Goal: Check status

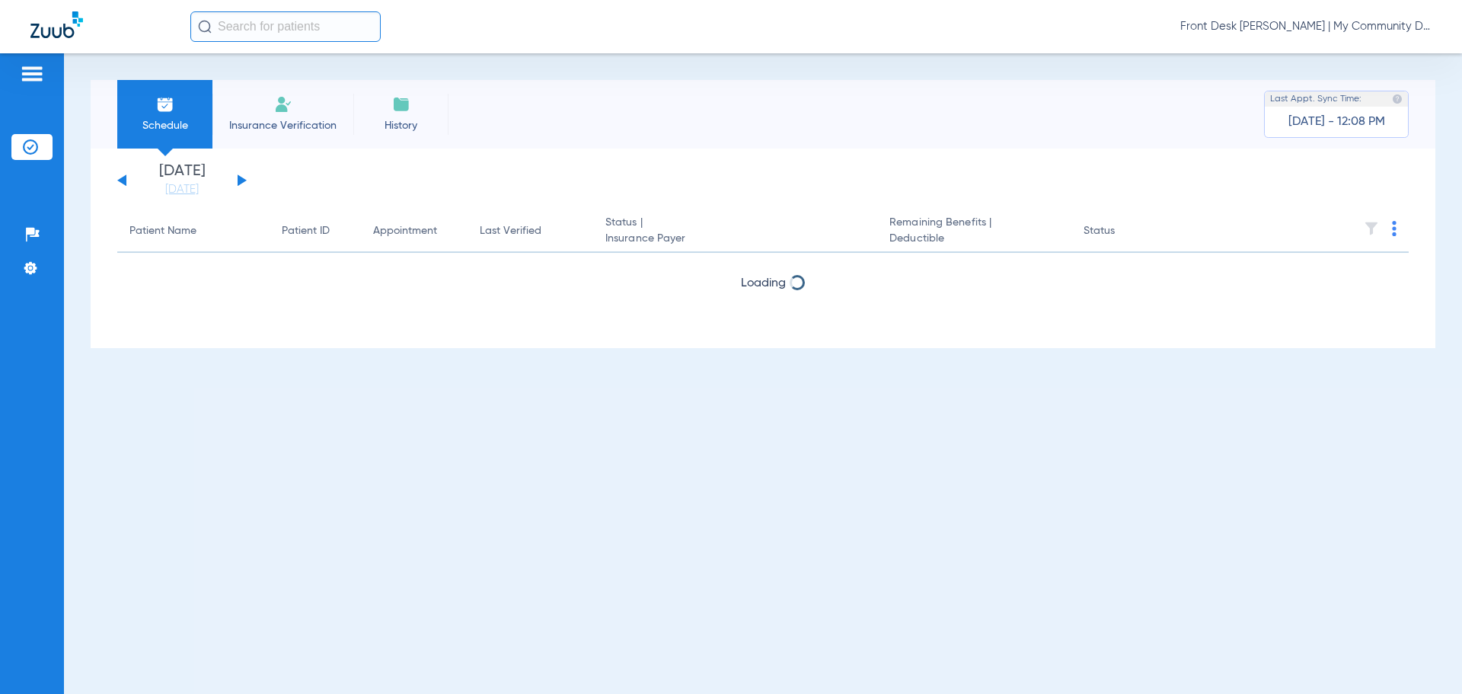
click at [305, 24] on input "text" at bounding box center [285, 26] width 190 height 30
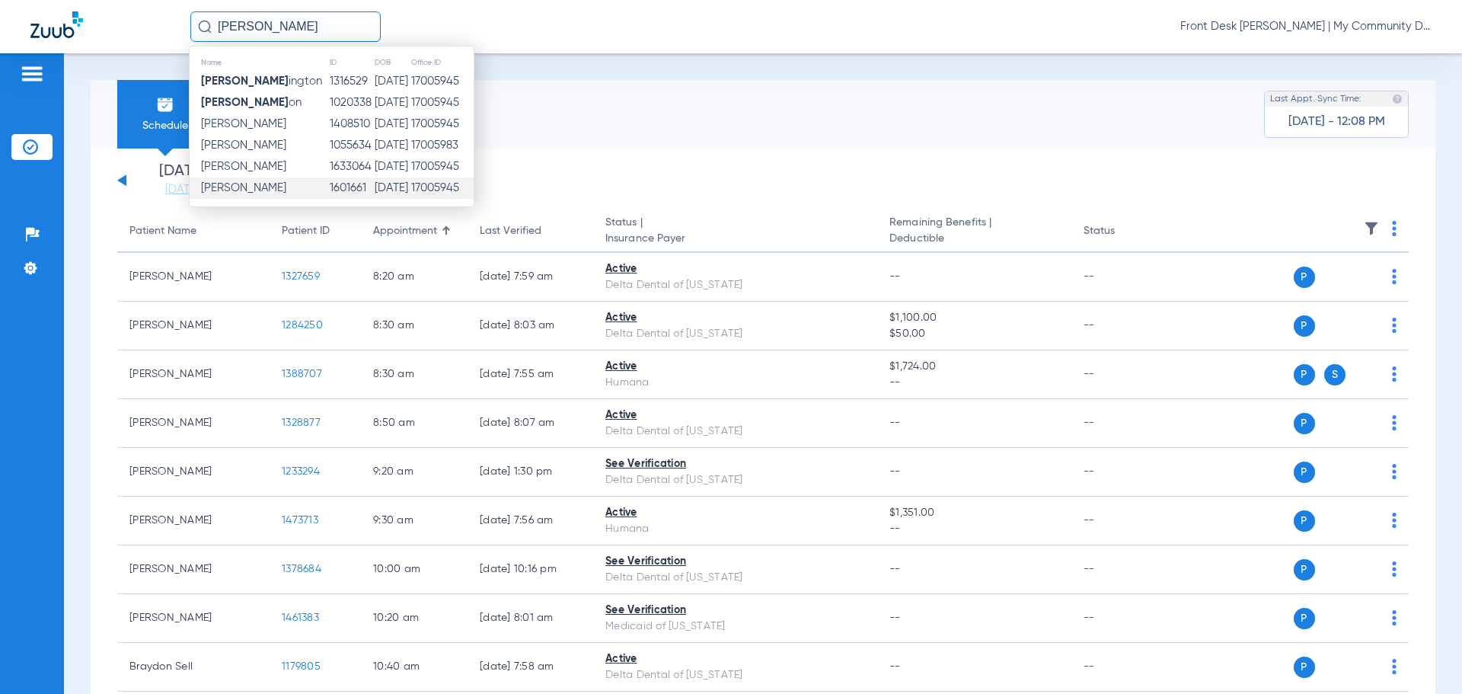
type input "[PERSON_NAME]"
click at [270, 189] on span "[PERSON_NAME]" at bounding box center [243, 187] width 85 height 11
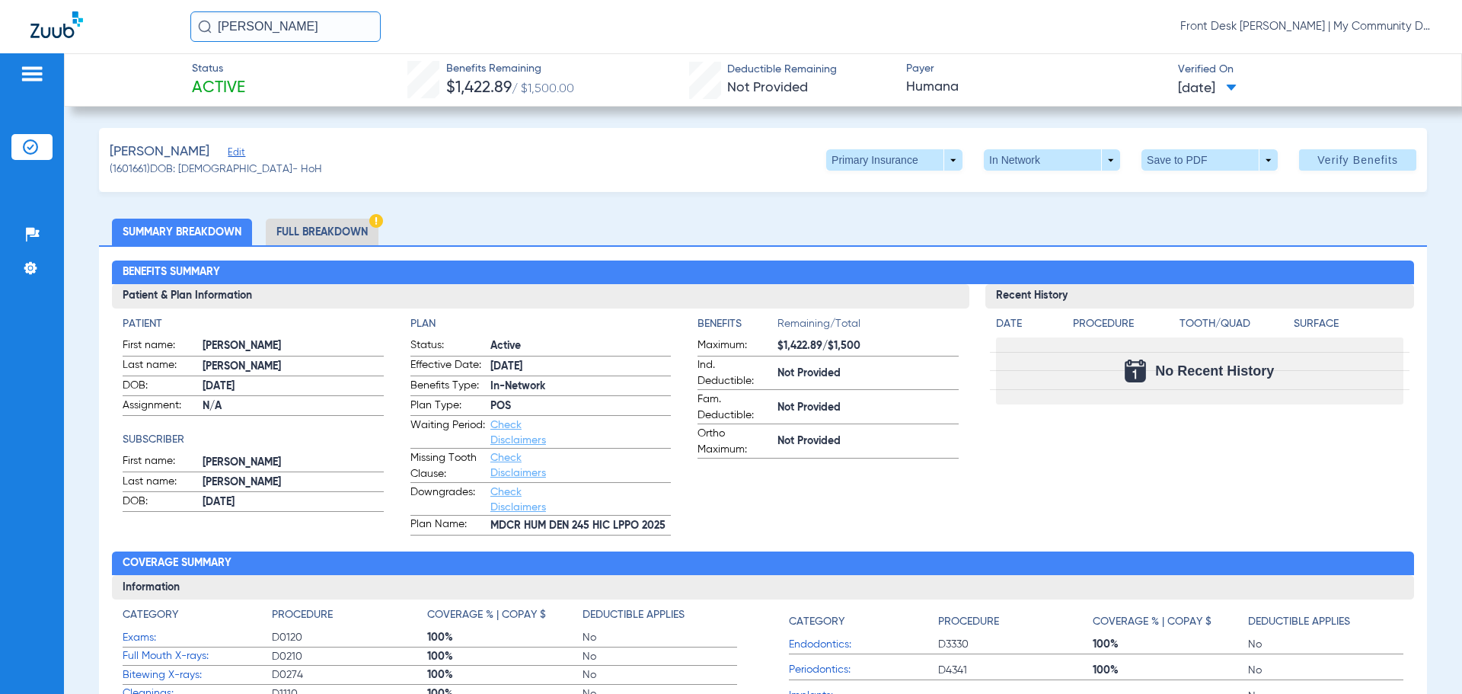
click at [308, 227] on li "Full Breakdown" at bounding box center [322, 232] width 113 height 27
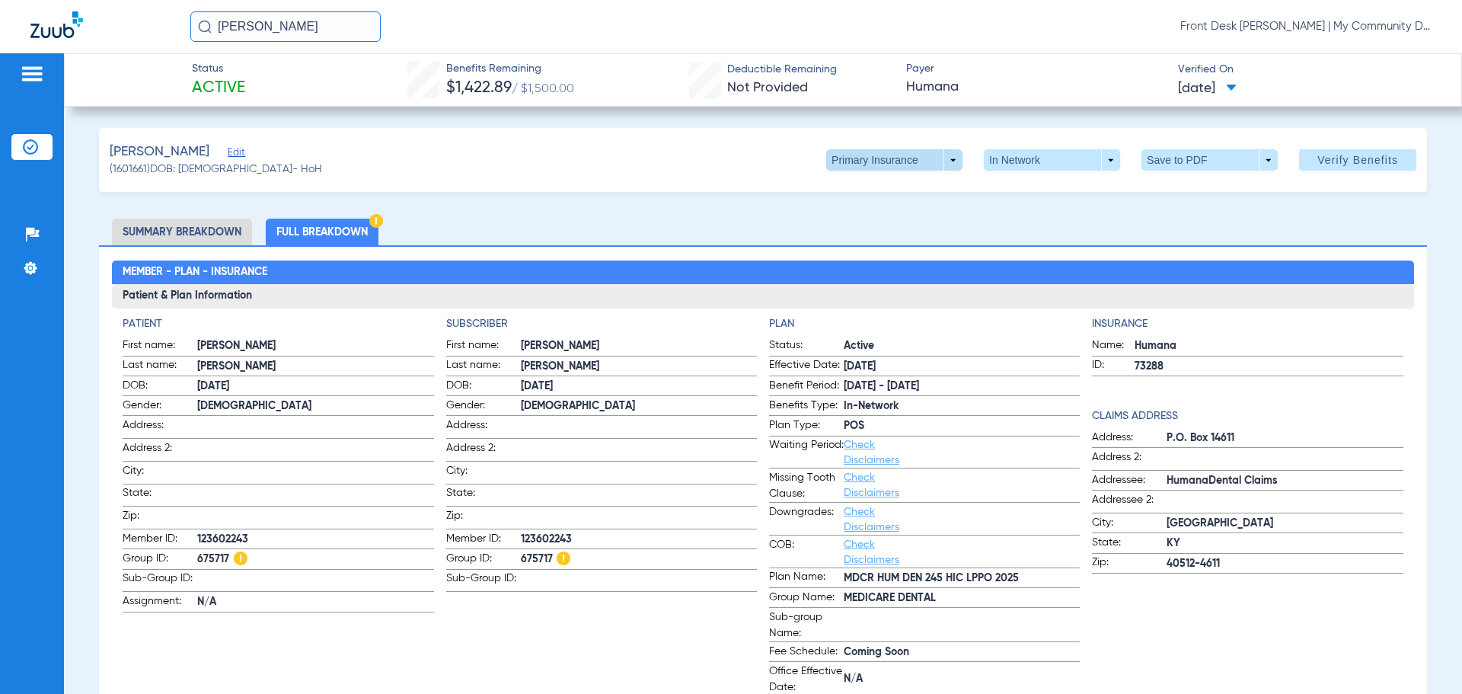
click at [939, 162] on span at bounding box center [894, 159] width 136 height 21
click at [886, 222] on span "Secondary Insurance" at bounding box center [878, 220] width 101 height 11
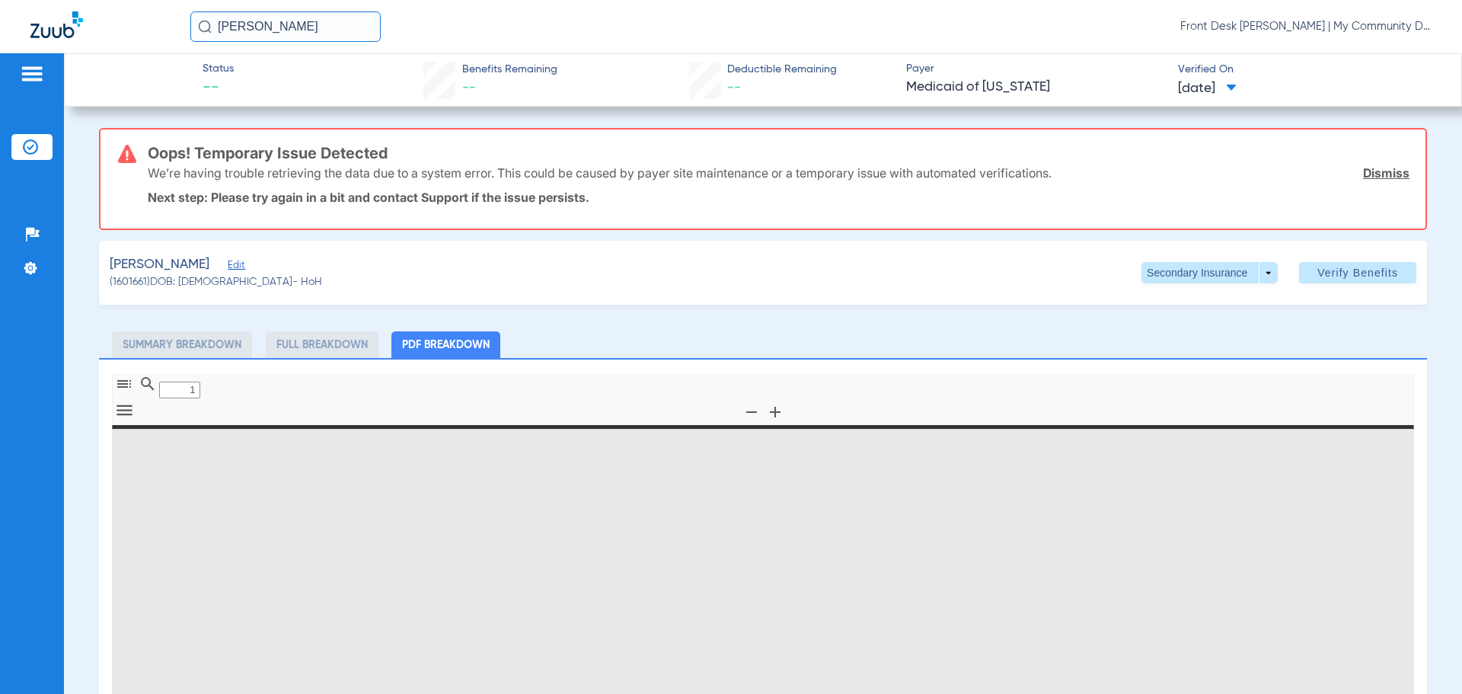
type input "0"
select select "page-width"
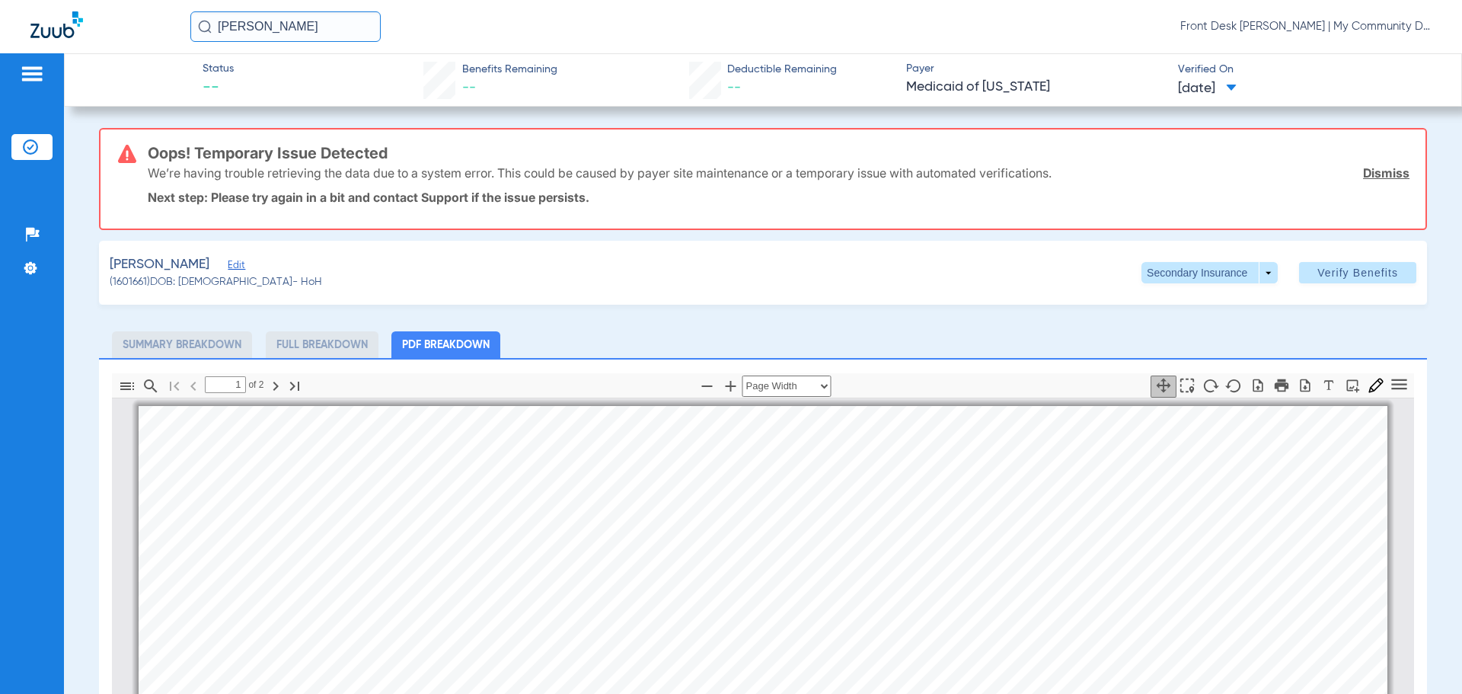
scroll to position [8, 0]
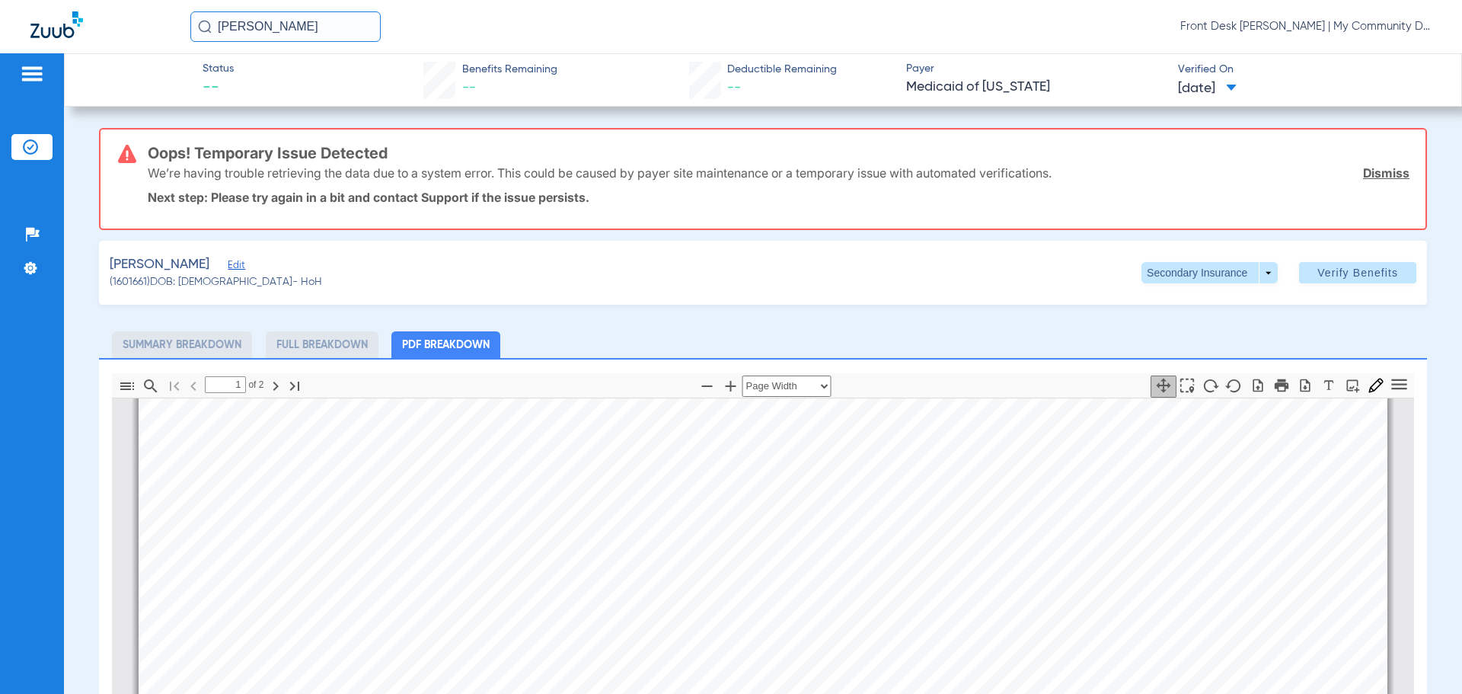
click at [1366, 164] on div "We’re having trouble retrieving the data due to a system error. This could be c…" at bounding box center [779, 173] width 1262 height 40
click at [1371, 177] on link "Dismiss" at bounding box center [1386, 172] width 46 height 15
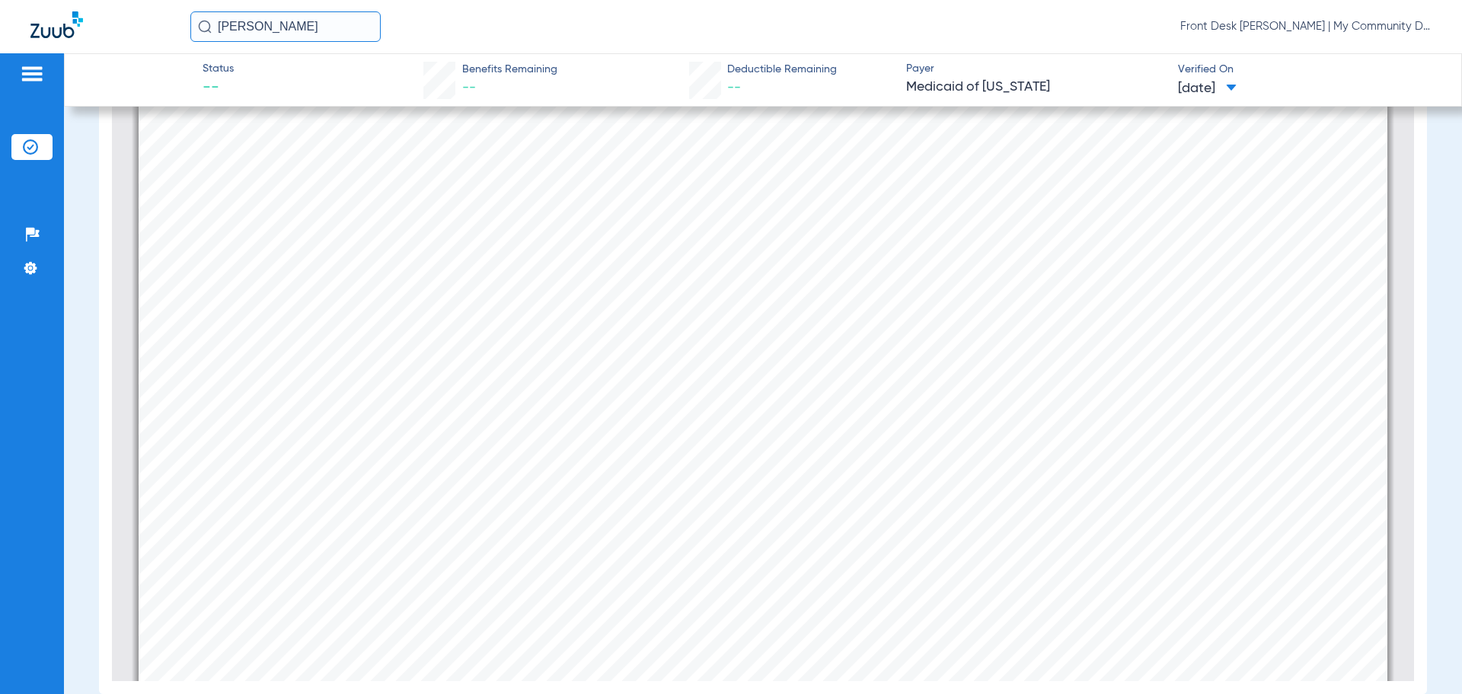
scroll to position [1911, 0]
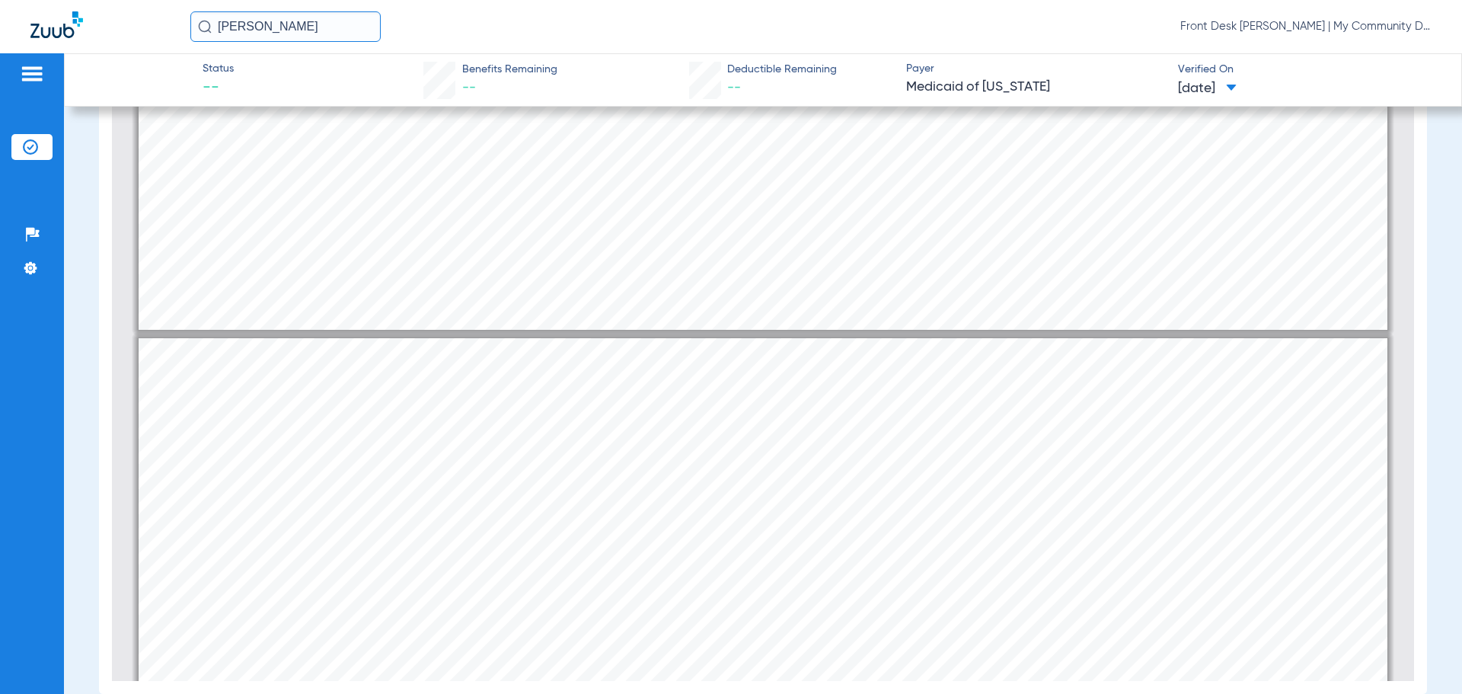
type input "1"
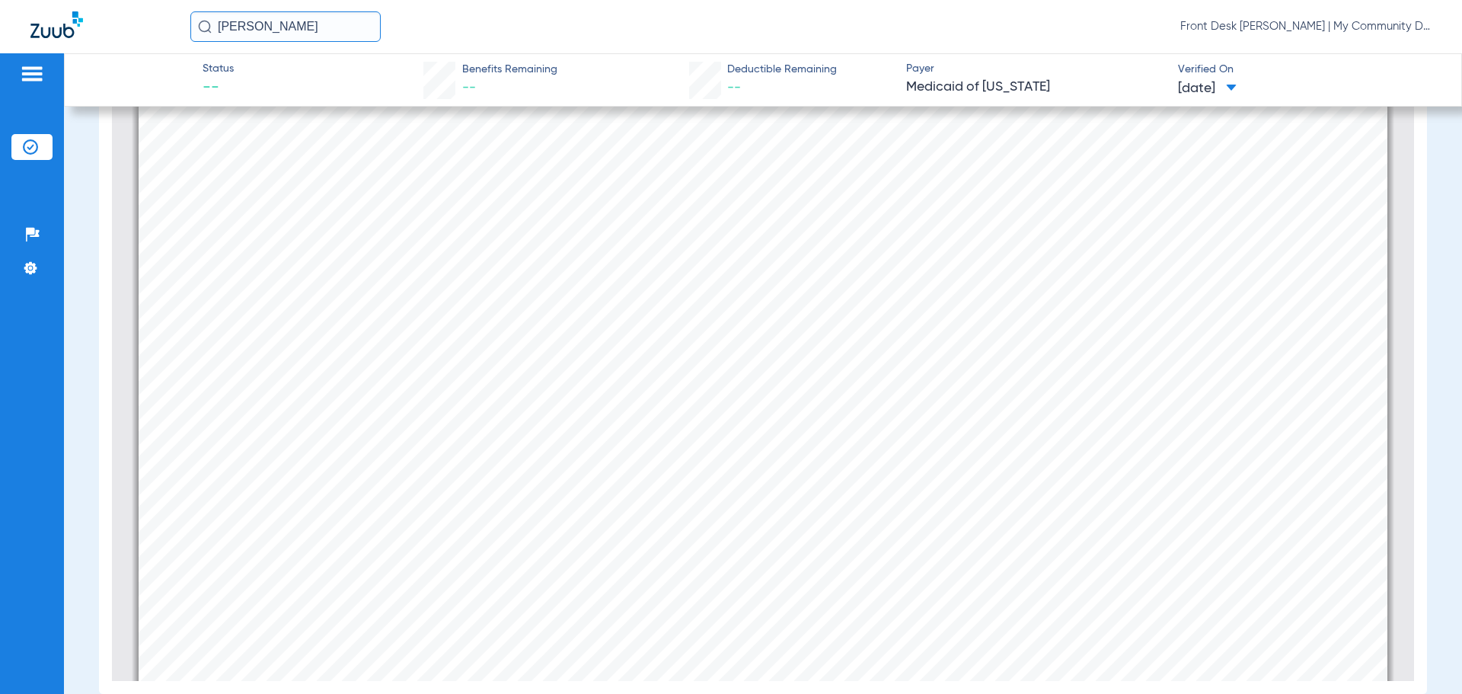
scroll to position [693, 0]
